Goal: Task Accomplishment & Management: Manage account settings

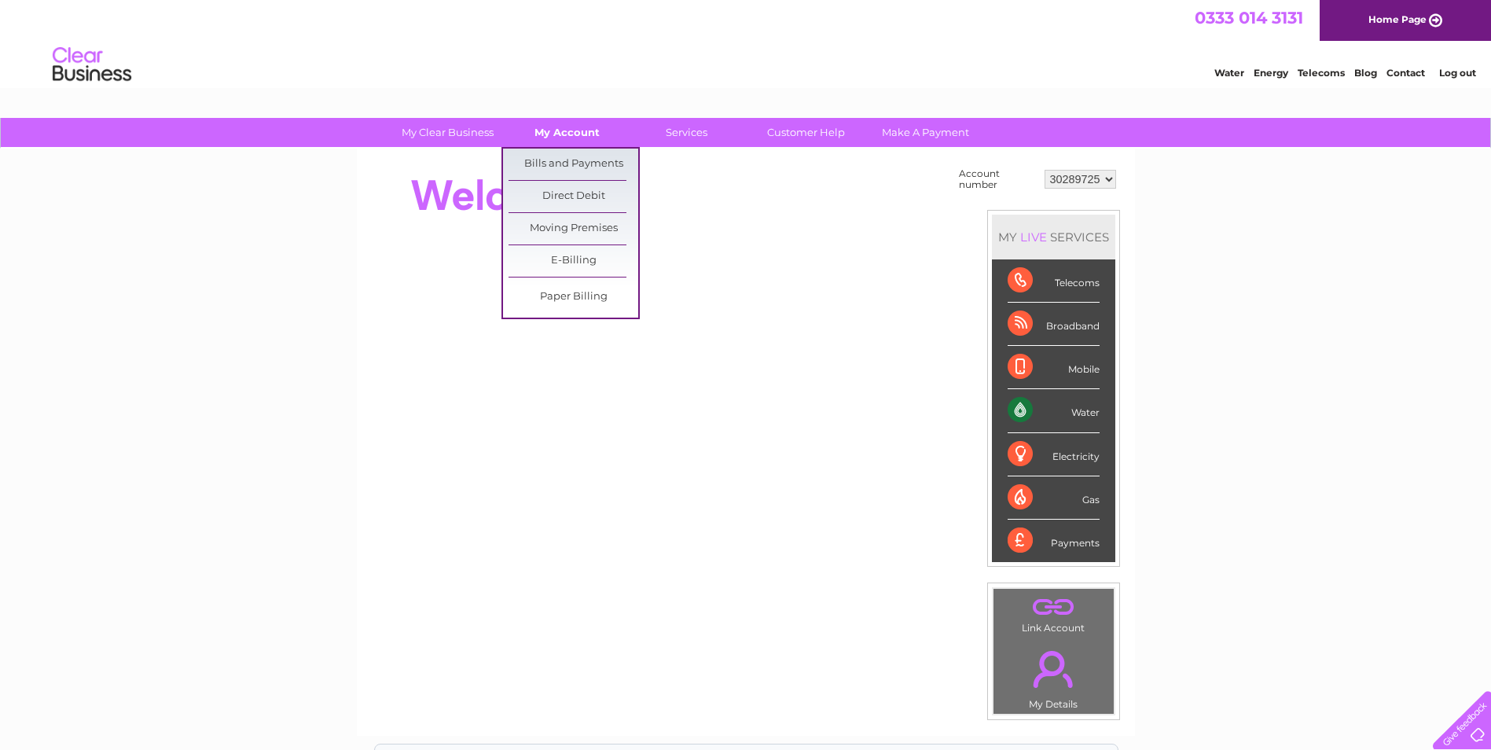
click at [588, 132] on link "My Account" at bounding box center [567, 132] width 130 height 29
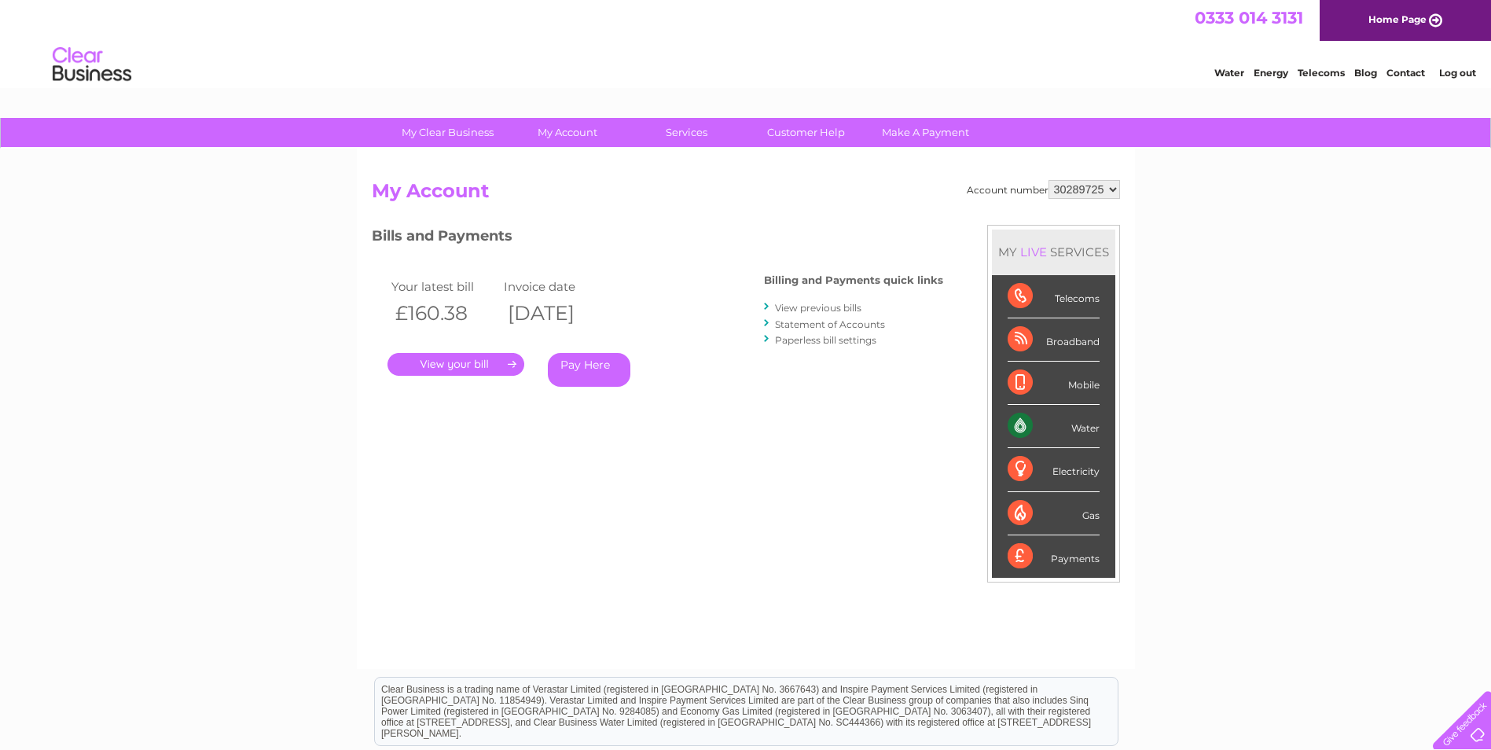
click at [787, 310] on link "View previous bills" at bounding box center [818, 308] width 86 height 12
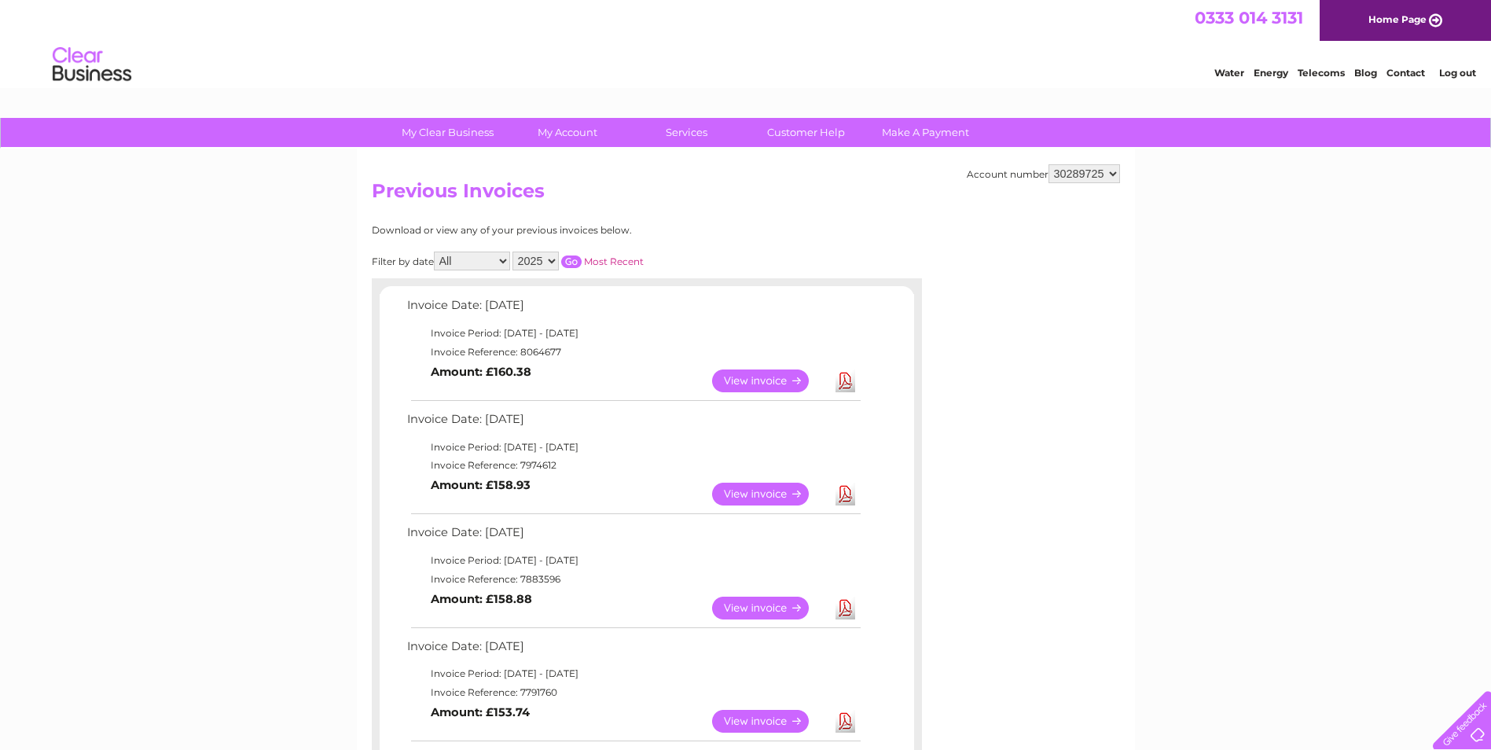
click at [750, 486] on link "View" at bounding box center [770, 493] width 116 height 23
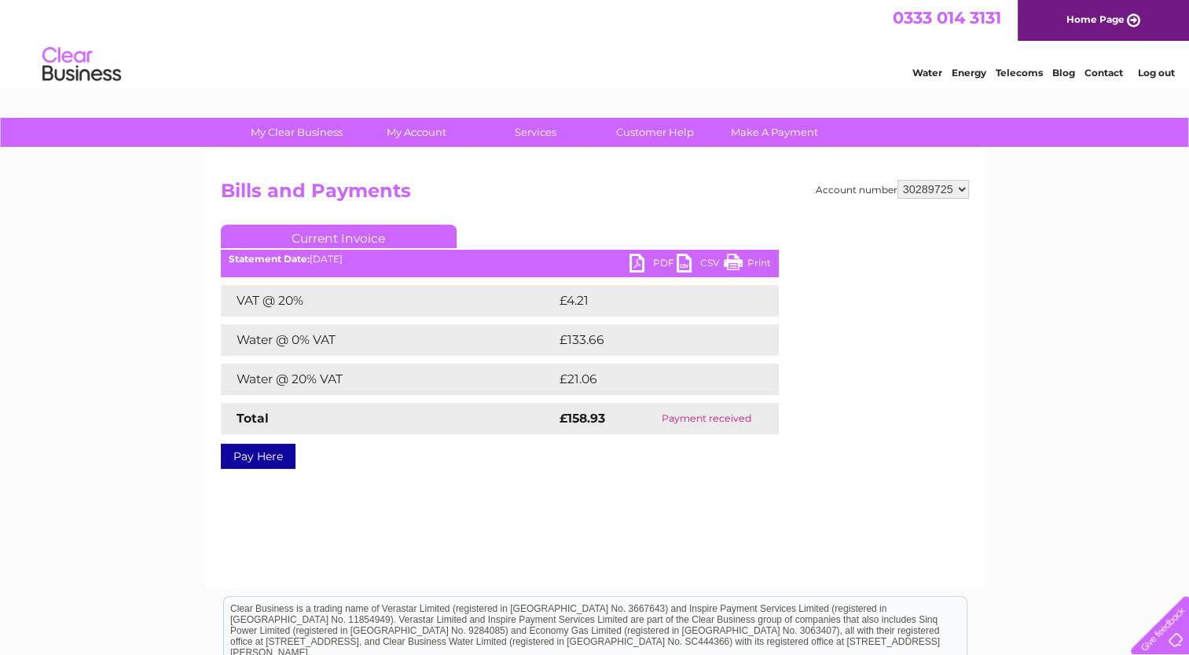
click at [656, 260] on link "PDF" at bounding box center [652, 265] width 47 height 23
